Goal: Task Accomplishment & Management: Manage account settings

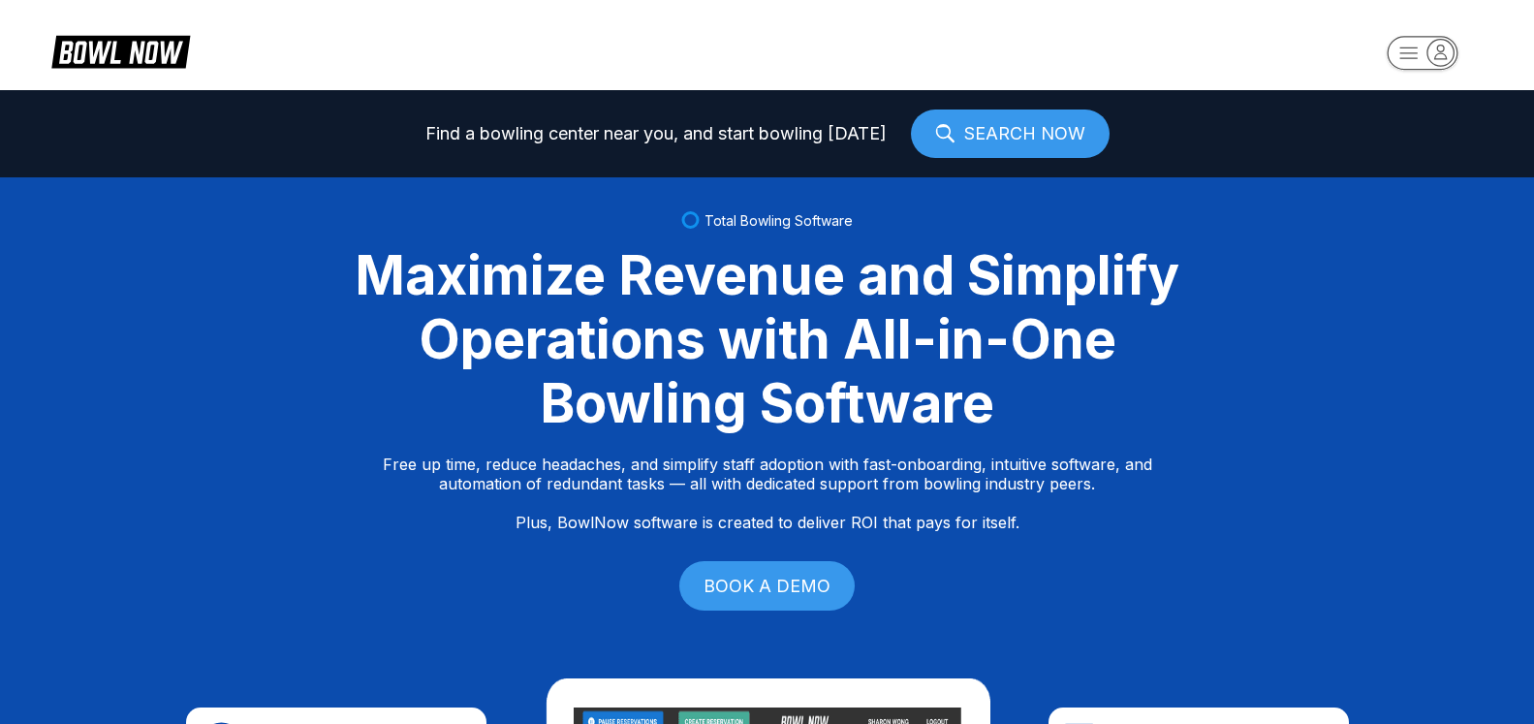
click at [1441, 58] on icon "button" at bounding box center [1442, 52] width 12 height 14
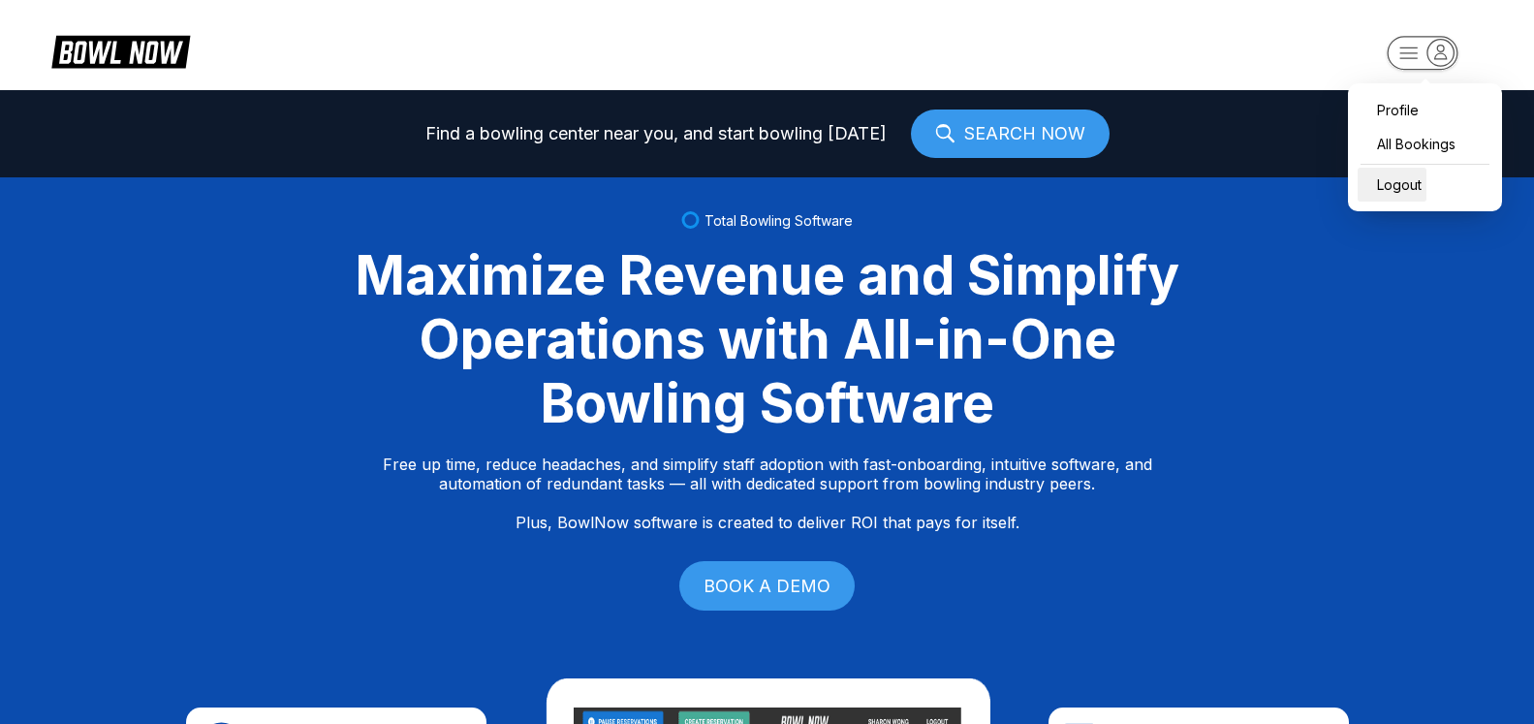
click at [1422, 189] on div "Logout" at bounding box center [1392, 185] width 69 height 34
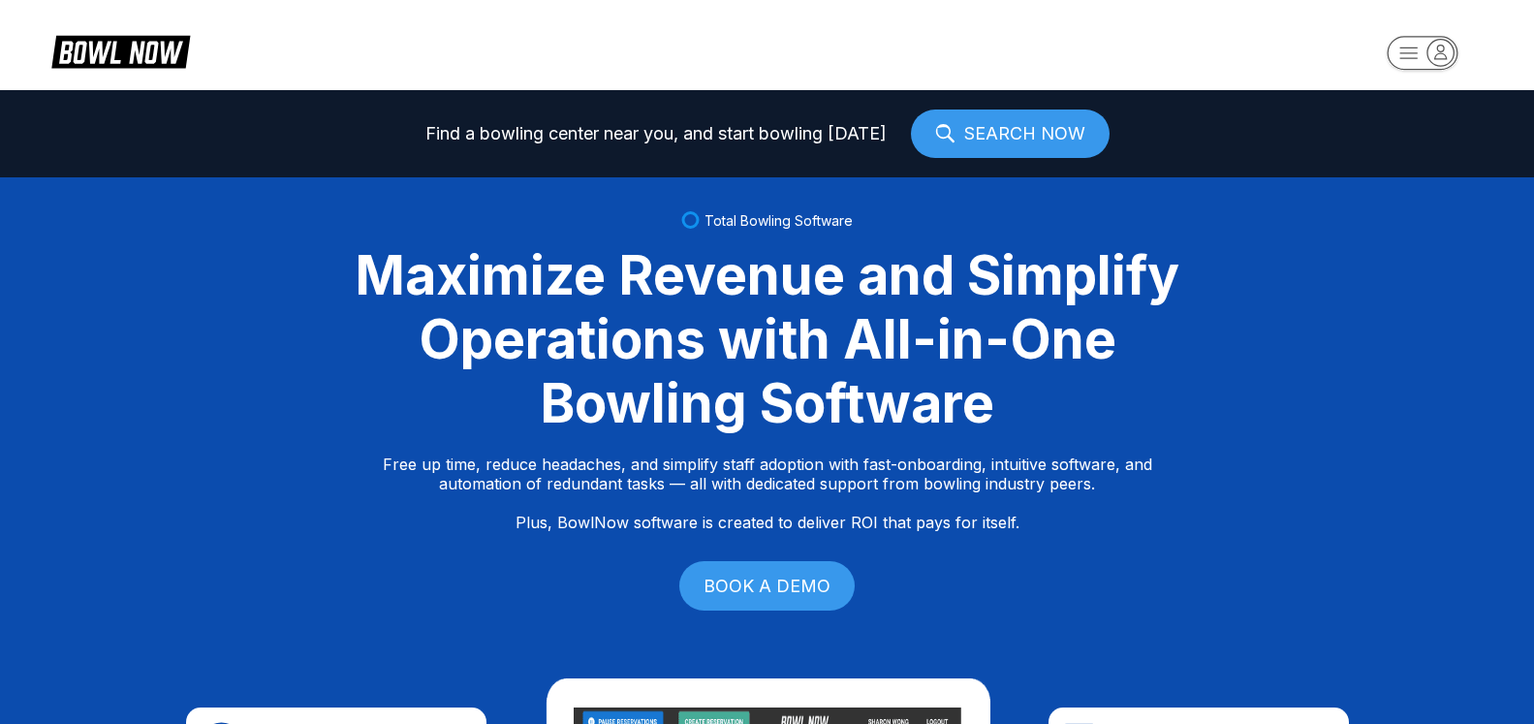
click at [1444, 53] on icon "button" at bounding box center [1442, 52] width 12 height 14
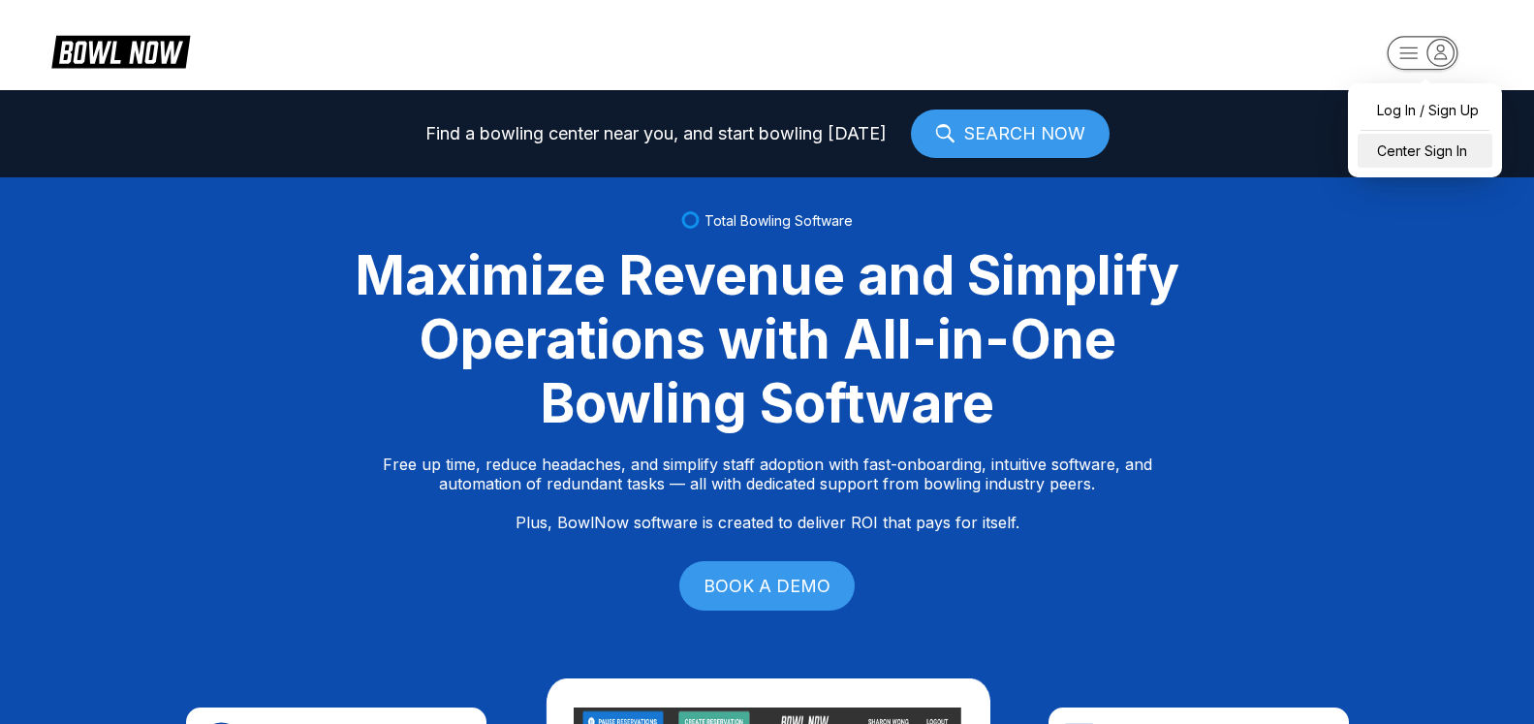
click at [1457, 159] on div "Center Sign In" at bounding box center [1425, 151] width 135 height 34
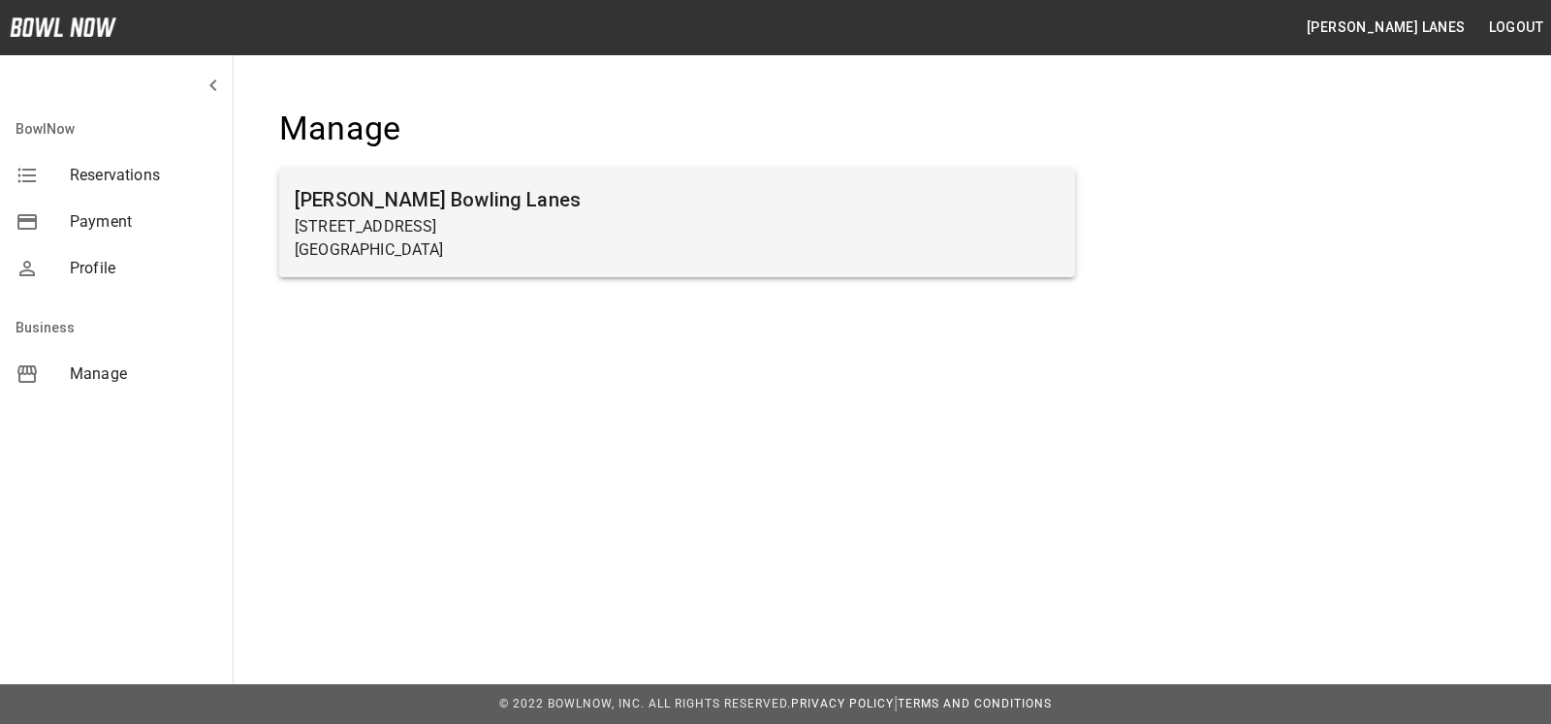
click at [380, 187] on h6 "[PERSON_NAME] Bowling Lanes" at bounding box center [677, 199] width 765 height 31
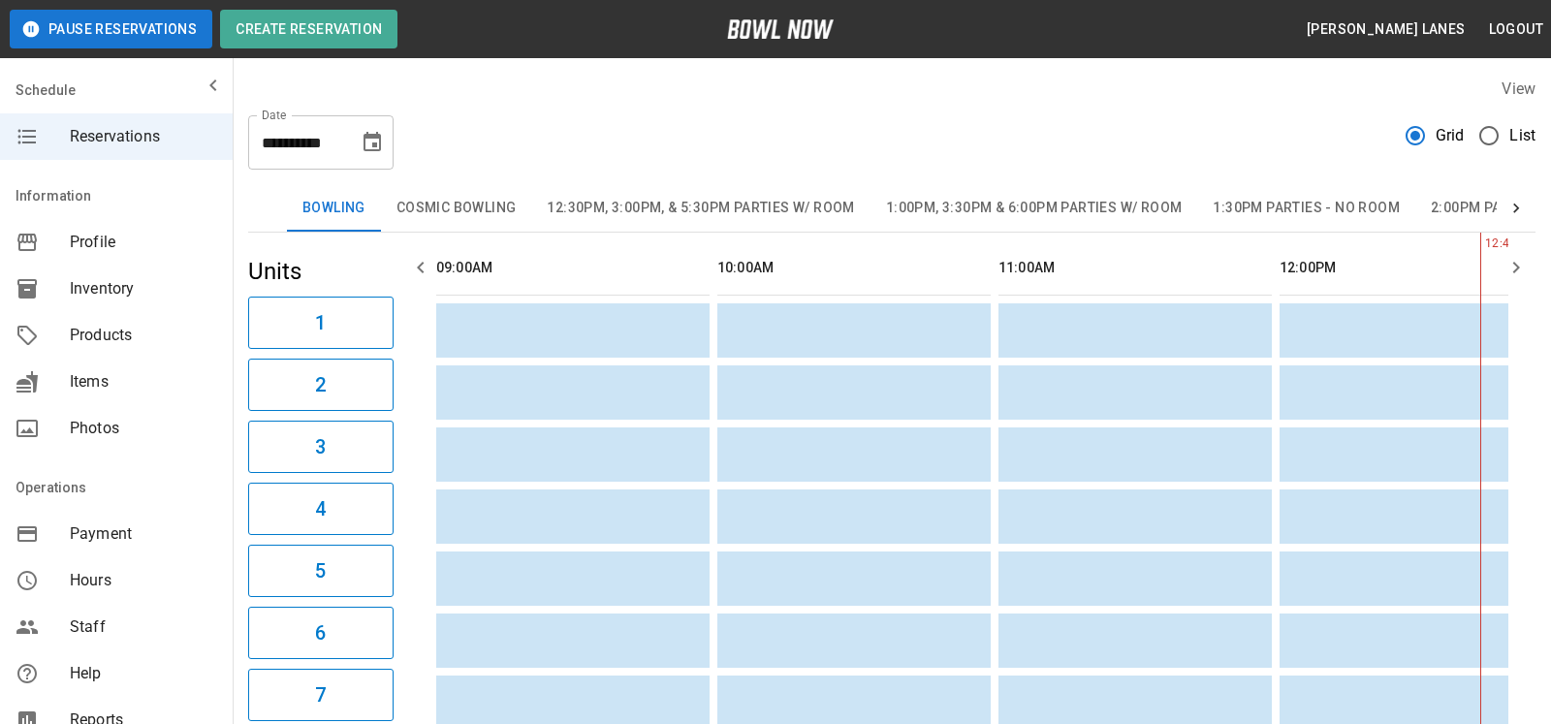
click at [1509, 142] on span "List" at bounding box center [1522, 135] width 26 height 23
